Goal: Communication & Community: Answer question/provide support

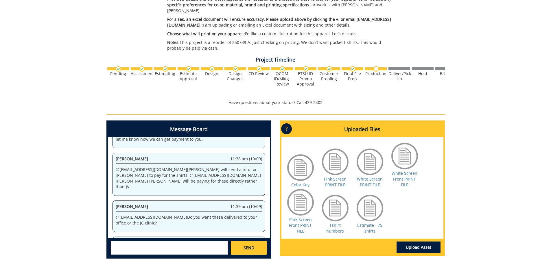
scroll to position [203, 0]
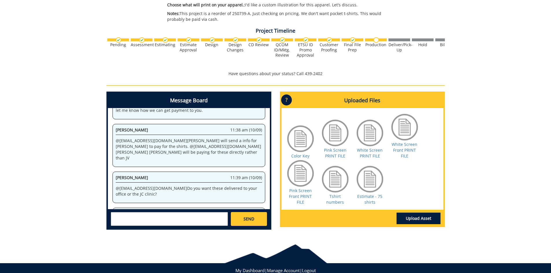
click at [136, 215] on textarea at bounding box center [169, 219] width 117 height 14
click at [139, 221] on strong "[PERSON_NAME]" at bounding box center [135, 223] width 32 height 5
type textarea "@sluderp@etsu.edu please send to my office adn we do know about the tax and whe…"
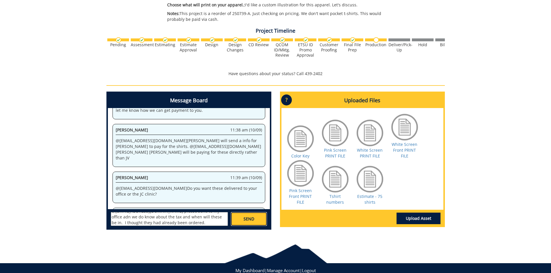
click at [242, 212] on link "SEND" at bounding box center [249, 219] width 36 height 14
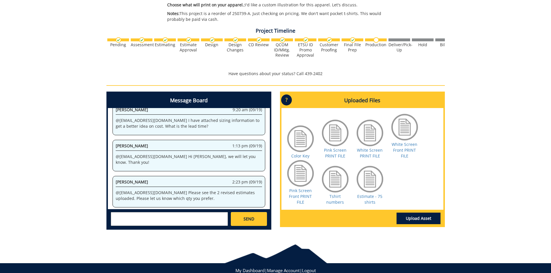
scroll to position [8703, 0]
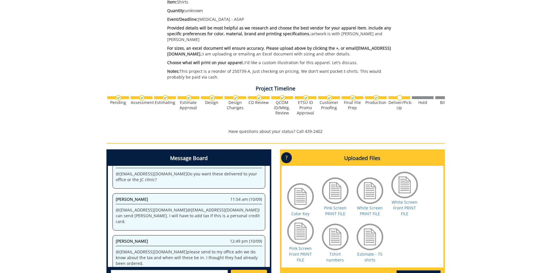
scroll to position [203, 0]
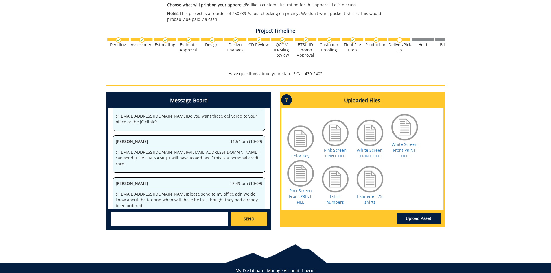
click at [120, 213] on textarea at bounding box center [169, 219] width 117 height 14
click at [136, 221] on strong "[PERSON_NAME]" at bounding box center [135, 223] width 32 height 5
type textarea "@sluderp@etsu.edu Awesome!! I can send the invoice to Dr. Moore if you are addi…"
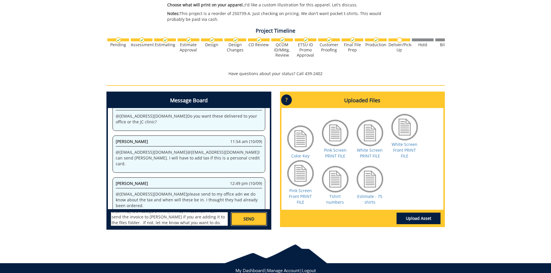
click at [253, 216] on span "SEND" at bounding box center [249, 219] width 11 height 6
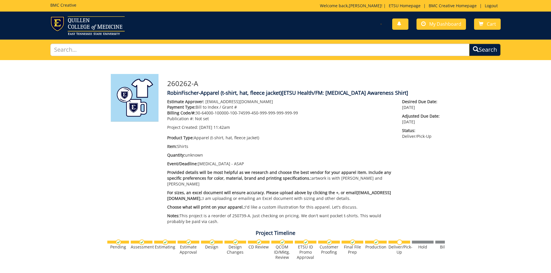
scroll to position [25201, 0]
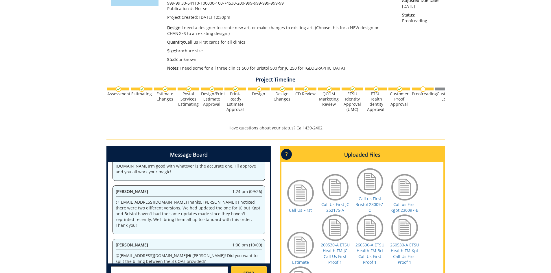
scroll to position [145, 0]
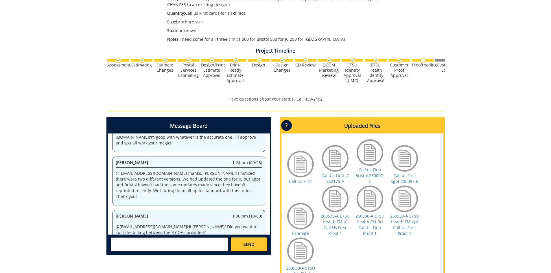
click at [133, 242] on textarea at bounding box center [169, 245] width 117 height 14
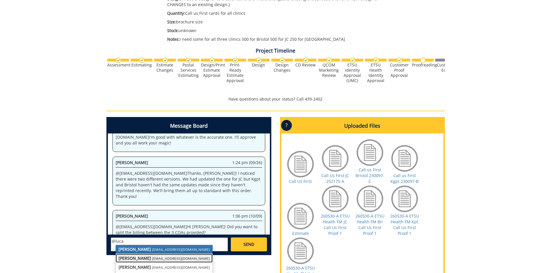
click at [141, 258] on strong "[PERSON_NAME]" at bounding box center [135, 258] width 32 height 5
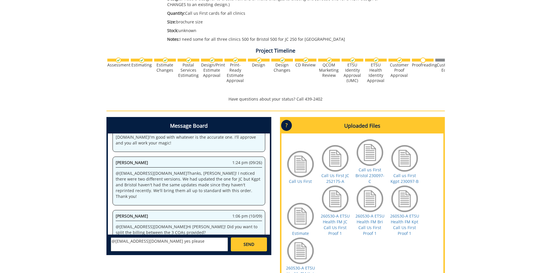
type textarea "@[EMAIL_ADDRESS][DOMAIN_NAME] yes please"
click at [249, 244] on span "SEND" at bounding box center [249, 245] width 11 height 6
